Goal: Information Seeking & Learning: Learn about a topic

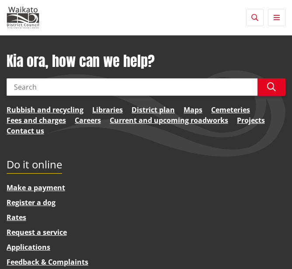
click at [281, 16] on button "Toggle navigation" at bounding box center [277, 18] width 18 height 18
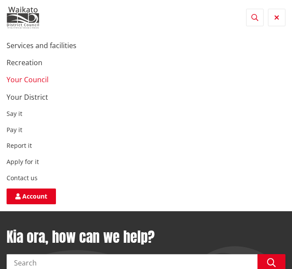
click at [38, 79] on link "Your Council" at bounding box center [28, 80] width 42 height 10
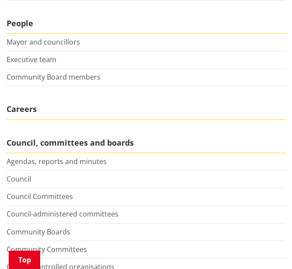
scroll to position [203, 0]
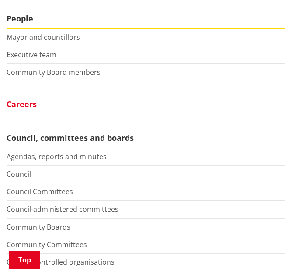
click at [33, 109] on span "Careers" at bounding box center [146, 105] width 279 height 20
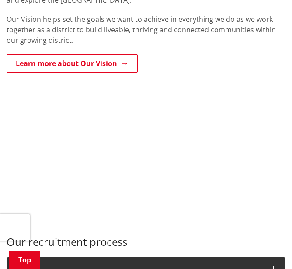
scroll to position [255, 0]
